Goal: Task Accomplishment & Management: Manage account settings

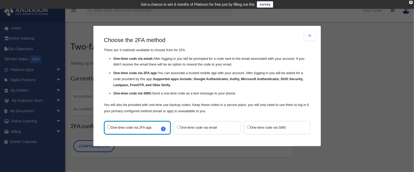
click at [272, 128] on label "One-time code via SMS" at bounding box center [274, 127] width 55 height 7
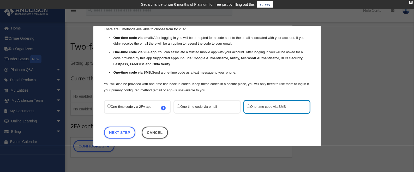
scroll to position [23, 0]
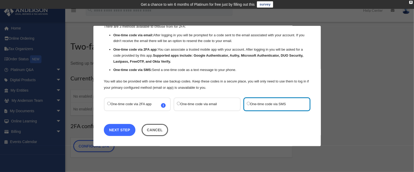
click at [127, 129] on link "Next Step" at bounding box center [120, 130] width 32 height 12
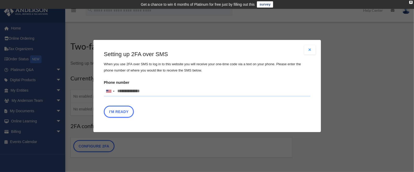
click at [127, 88] on input "Phone number United States +1 United Kingdom +44 Afghanistan (‫افغانستان‬‎) +93…" at bounding box center [207, 91] width 207 height 10
type input "**********"
click at [126, 111] on button "I'm Ready" at bounding box center [119, 112] width 30 height 12
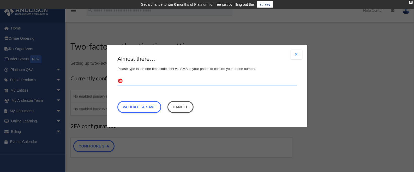
click at [156, 82] on input "text" at bounding box center [207, 81] width 180 height 8
paste input "******"
type input "******"
click at [150, 107] on link "Validate & Save" at bounding box center [139, 107] width 44 height 12
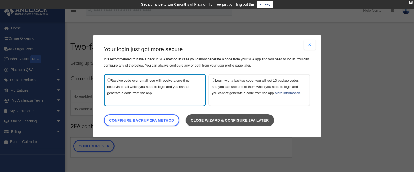
click at [229, 123] on link "Close wizard & configure 2FA later" at bounding box center [230, 120] width 89 height 12
click at [250, 123] on link "Close wizard & configure 2FA later" at bounding box center [230, 120] width 89 height 12
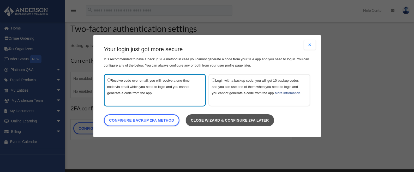
scroll to position [35, 0]
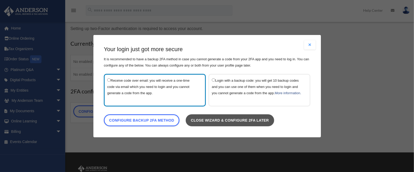
click at [250, 124] on link "Close wizard & configure 2FA later" at bounding box center [230, 120] width 89 height 12
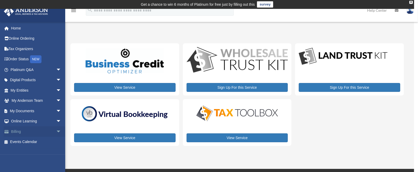
click at [56, 132] on span "arrow_drop_down" at bounding box center [61, 131] width 10 height 11
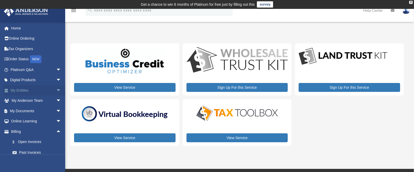
click at [56, 92] on span "arrow_drop_down" at bounding box center [61, 90] width 10 height 11
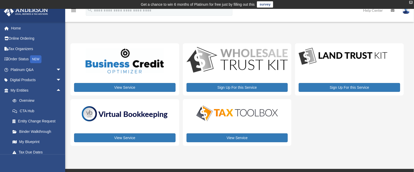
click at [412, 2] on div "X" at bounding box center [411, 2] width 3 height 3
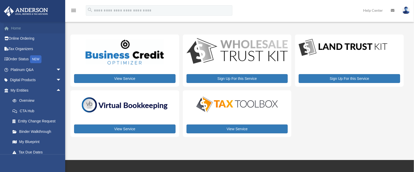
click at [15, 31] on link "Home" at bounding box center [37, 28] width 66 height 10
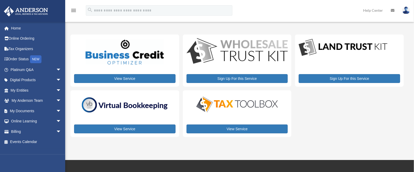
click at [408, 11] on img at bounding box center [407, 11] width 8 height 8
click at [313, 11] on div "menu search Site Menu add craig@crylad.com My Profile Reset Password Logout Hel…" at bounding box center [207, 13] width 407 height 18
click at [56, 89] on span "arrow_drop_down" at bounding box center [61, 90] width 10 height 11
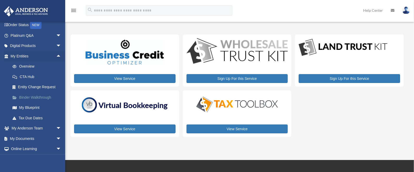
scroll to position [35, 0]
click at [32, 107] on link "My Blueprint" at bounding box center [38, 107] width 62 height 10
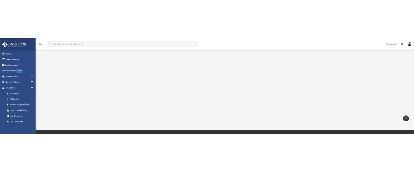
scroll to position [104, 0]
